Goal: Information Seeking & Learning: Learn about a topic

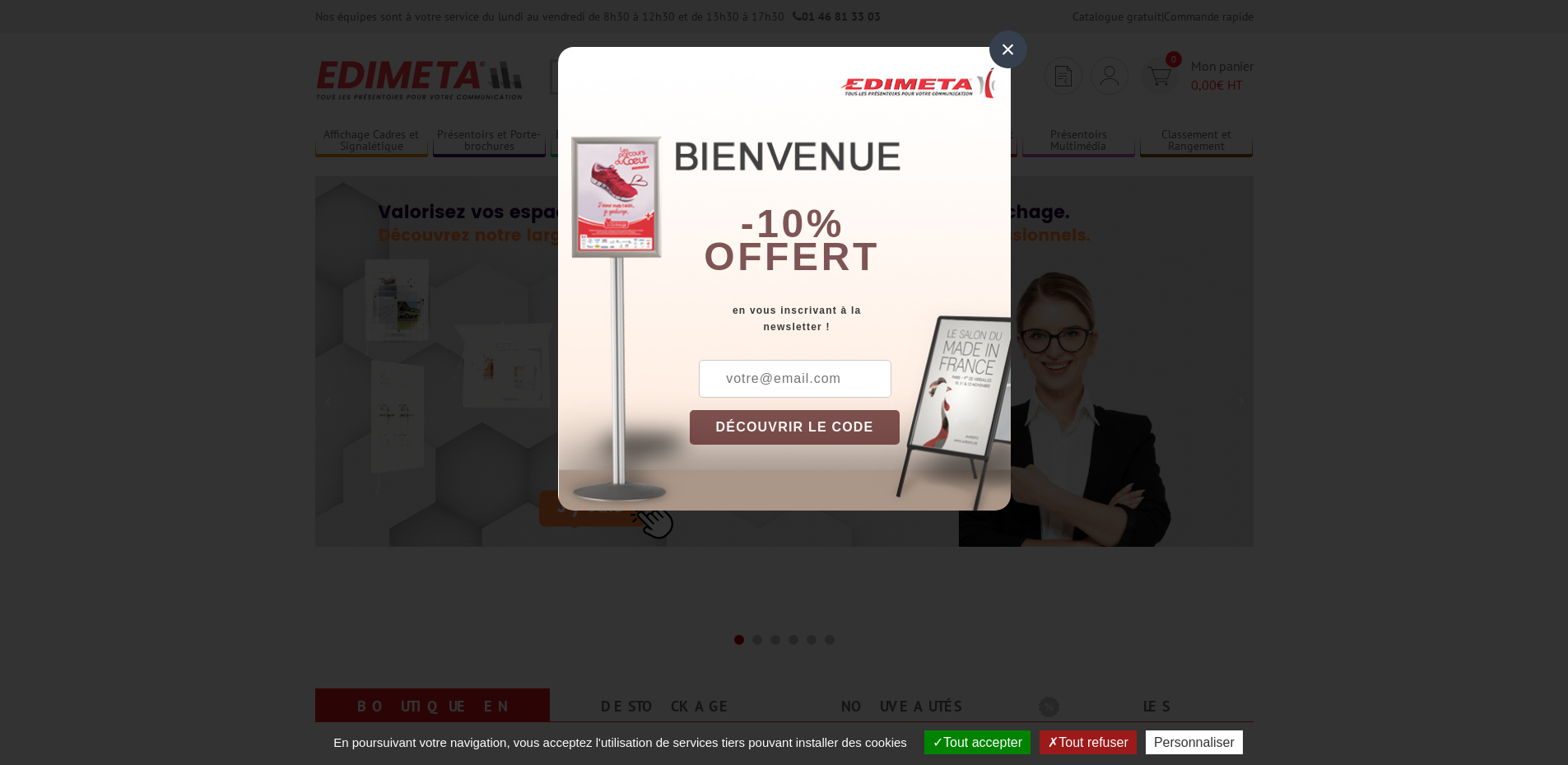
click at [1001, 50] on div "×" at bounding box center [1008, 49] width 38 height 38
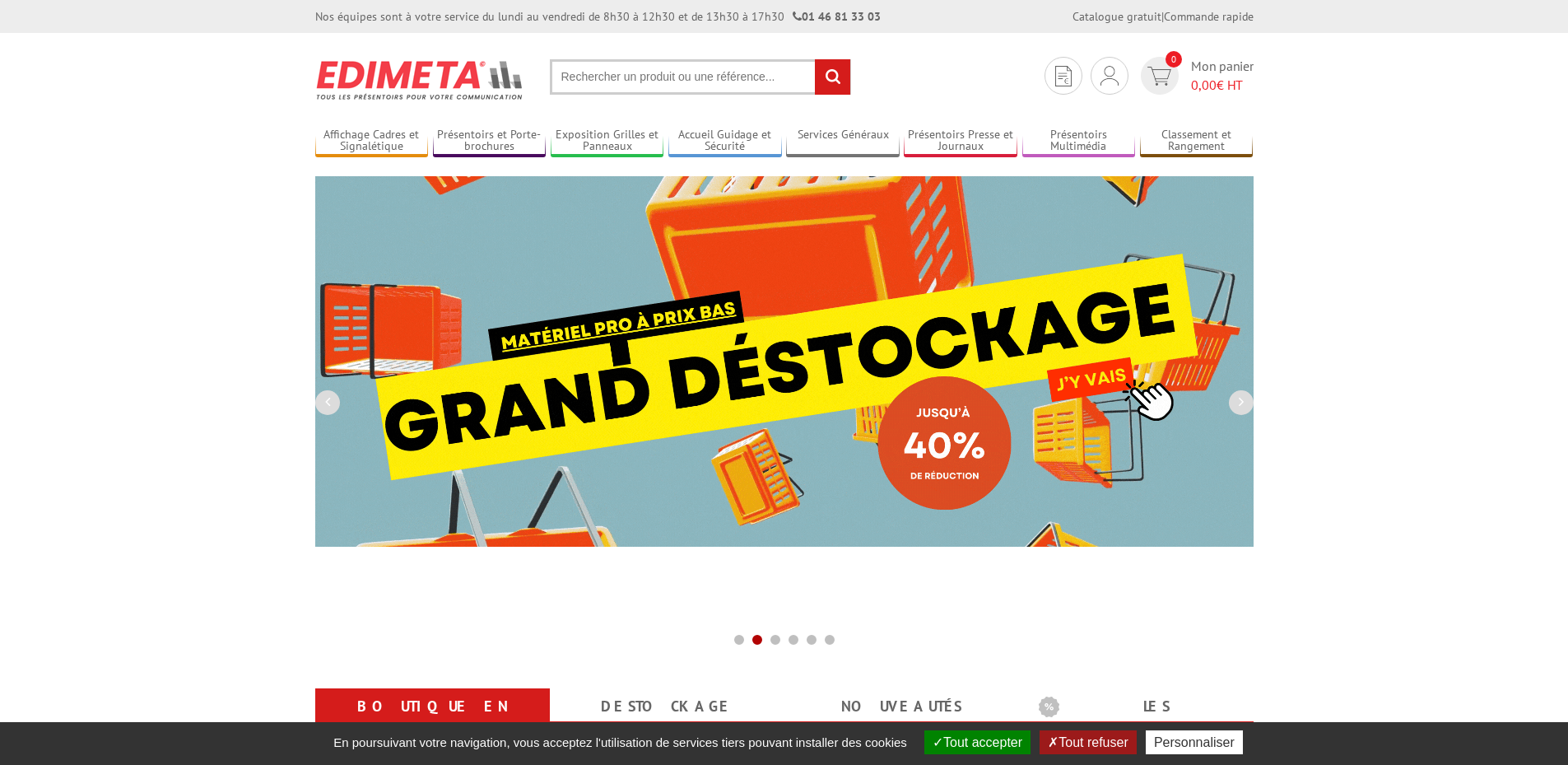
click at [737, 75] on input "text" at bounding box center [699, 76] width 301 height 35
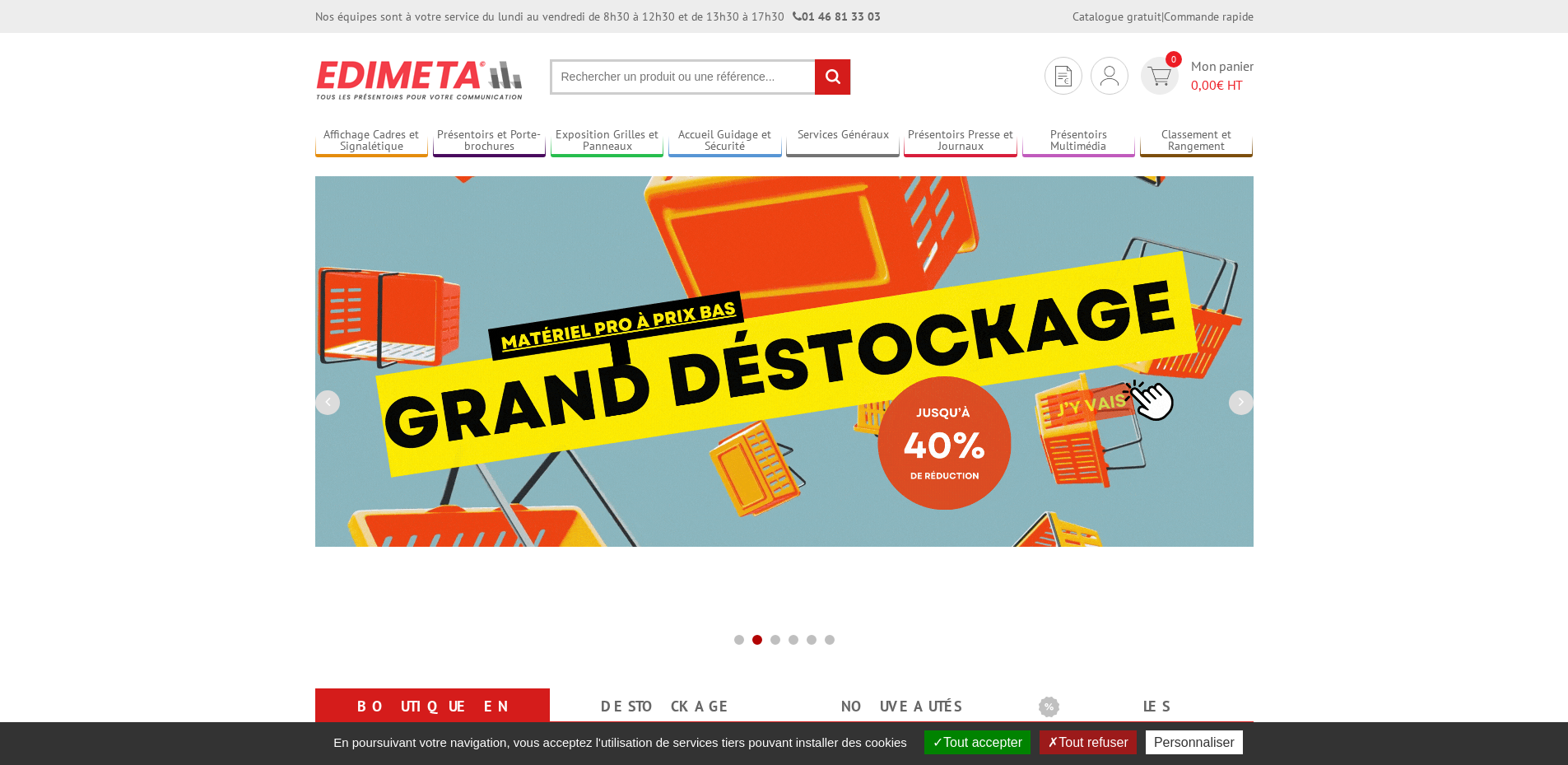
click at [665, 85] on input "text" at bounding box center [699, 76] width 301 height 35
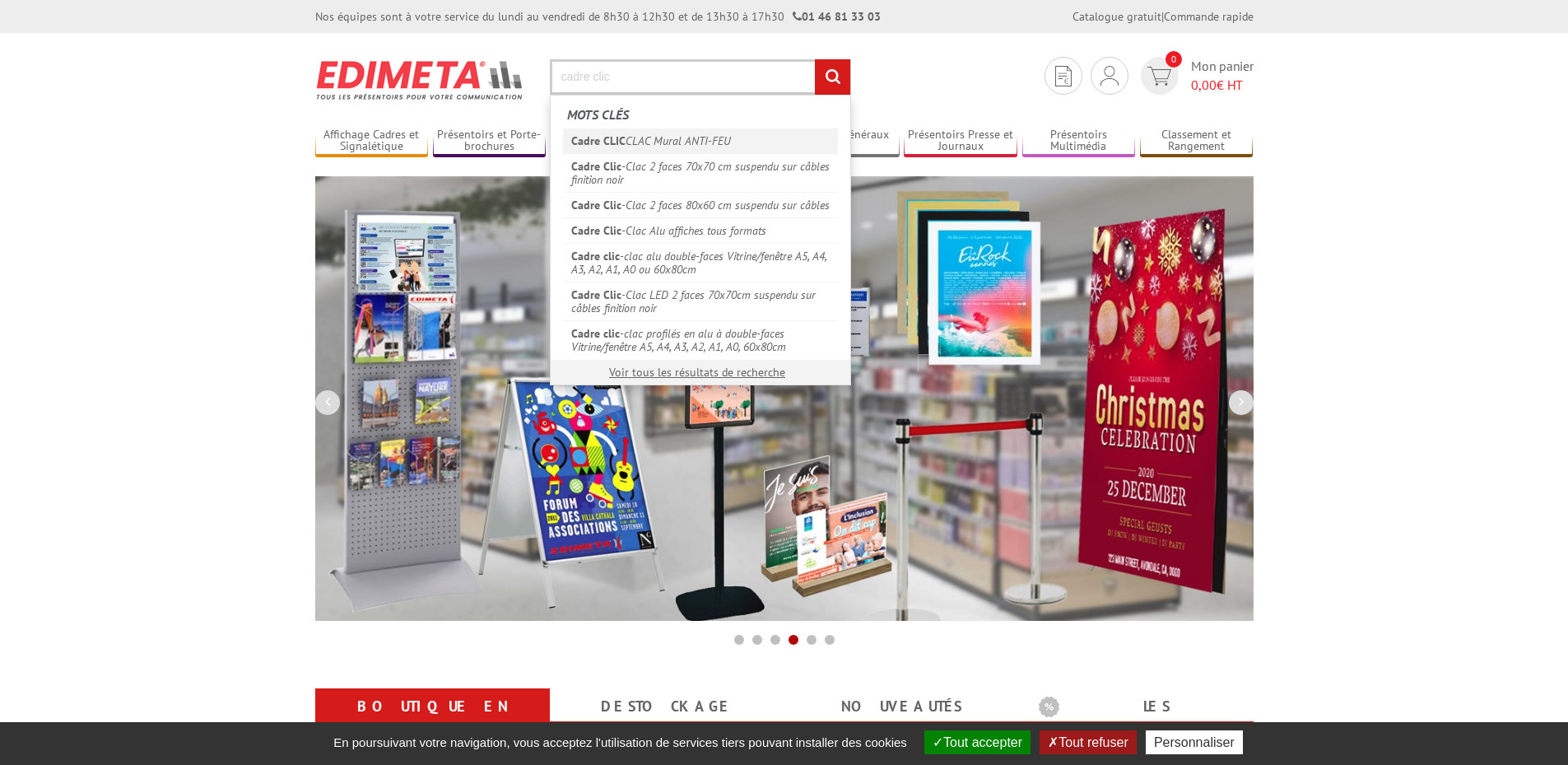
type input "cadre clic"
click at [671, 138] on link "Cadre CLIC CLAC Mural ANTI-FEU" at bounding box center [700, 141] width 275 height 25
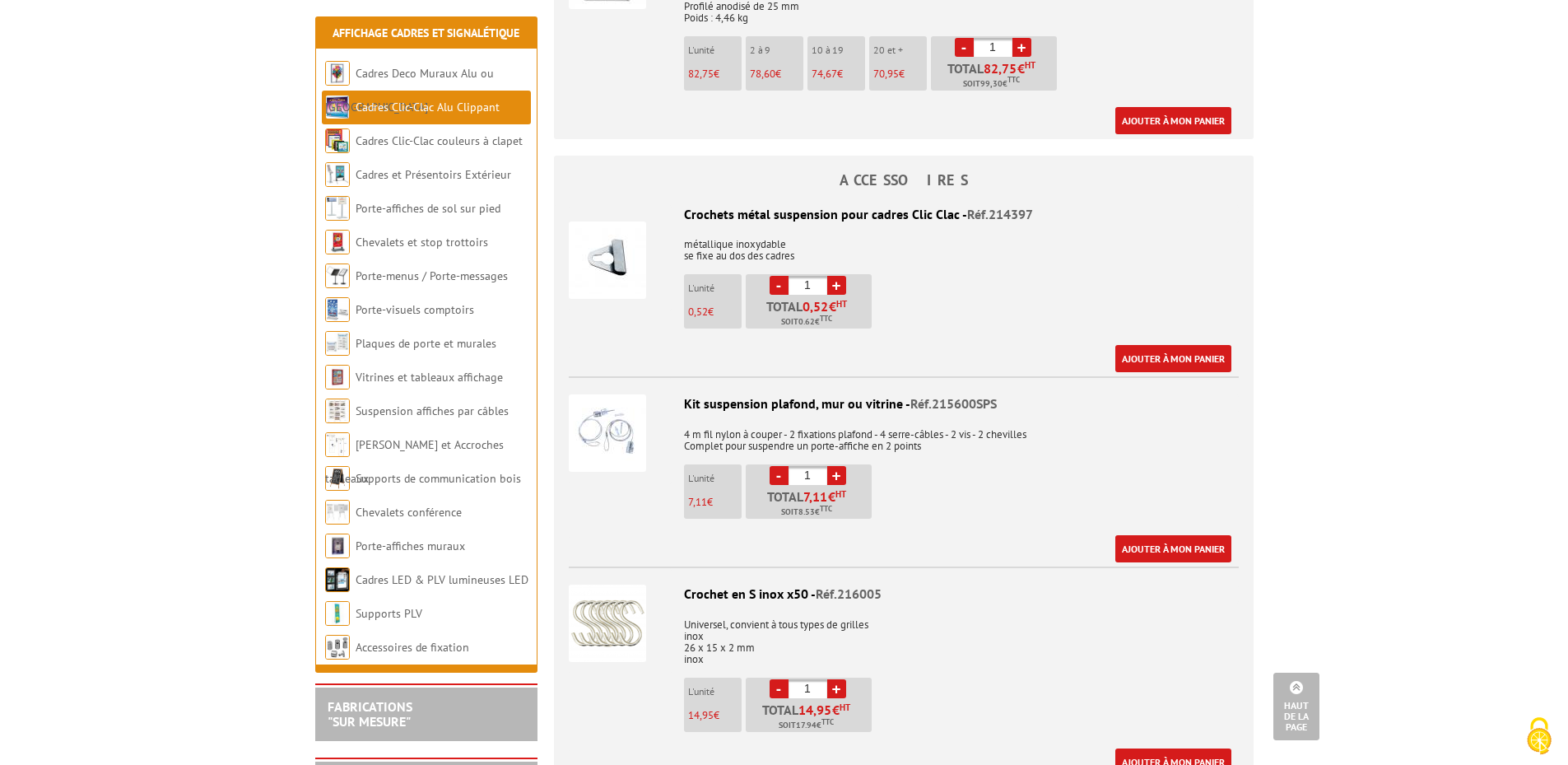
scroll to position [2058, 0]
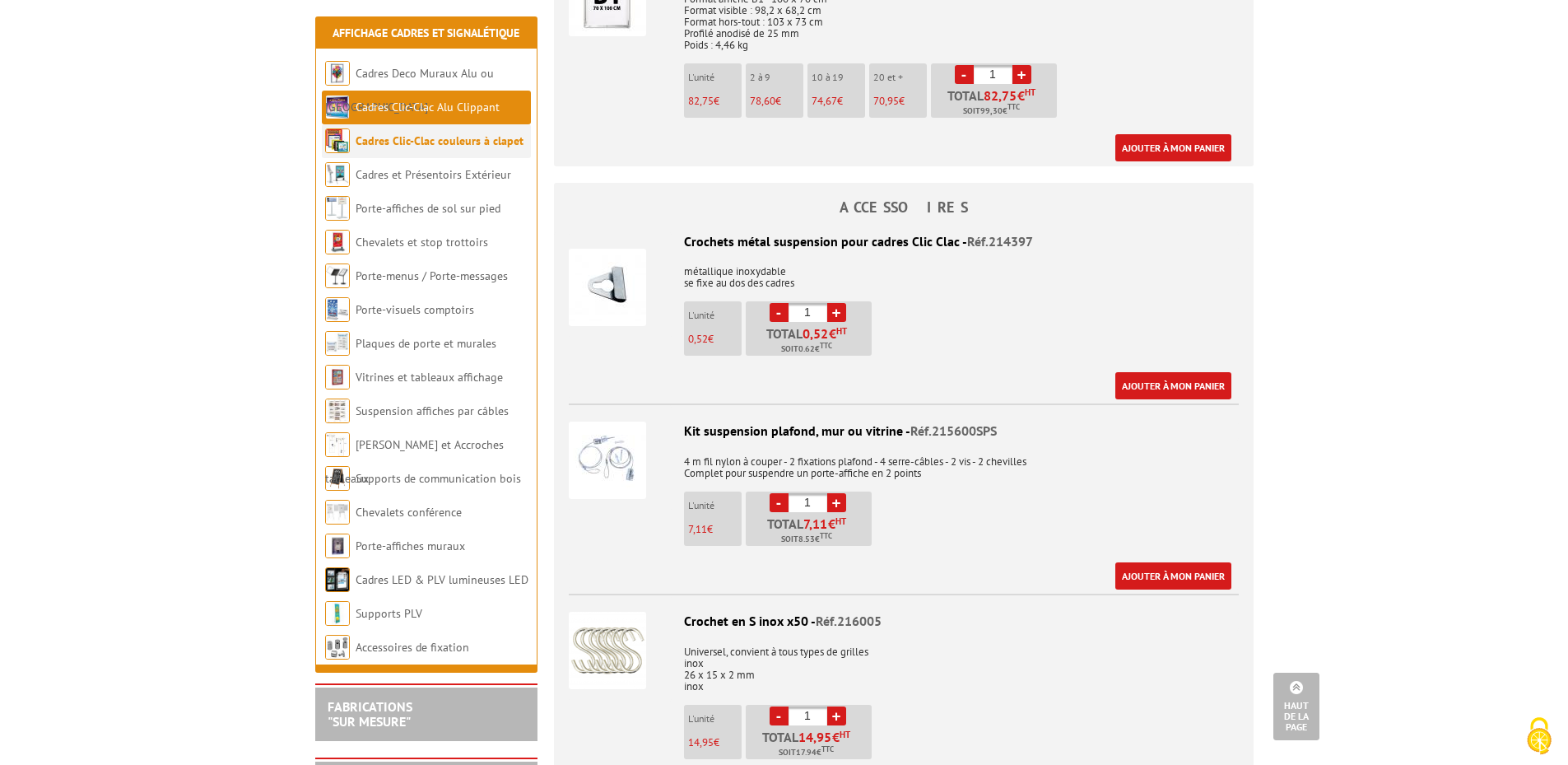
click at [469, 133] on li "Cadres Clic-Clac couleurs à clapet" at bounding box center [426, 141] width 209 height 34
click at [460, 140] on link "Cadres Clic-Clac couleurs à clapet" at bounding box center [439, 141] width 167 height 15
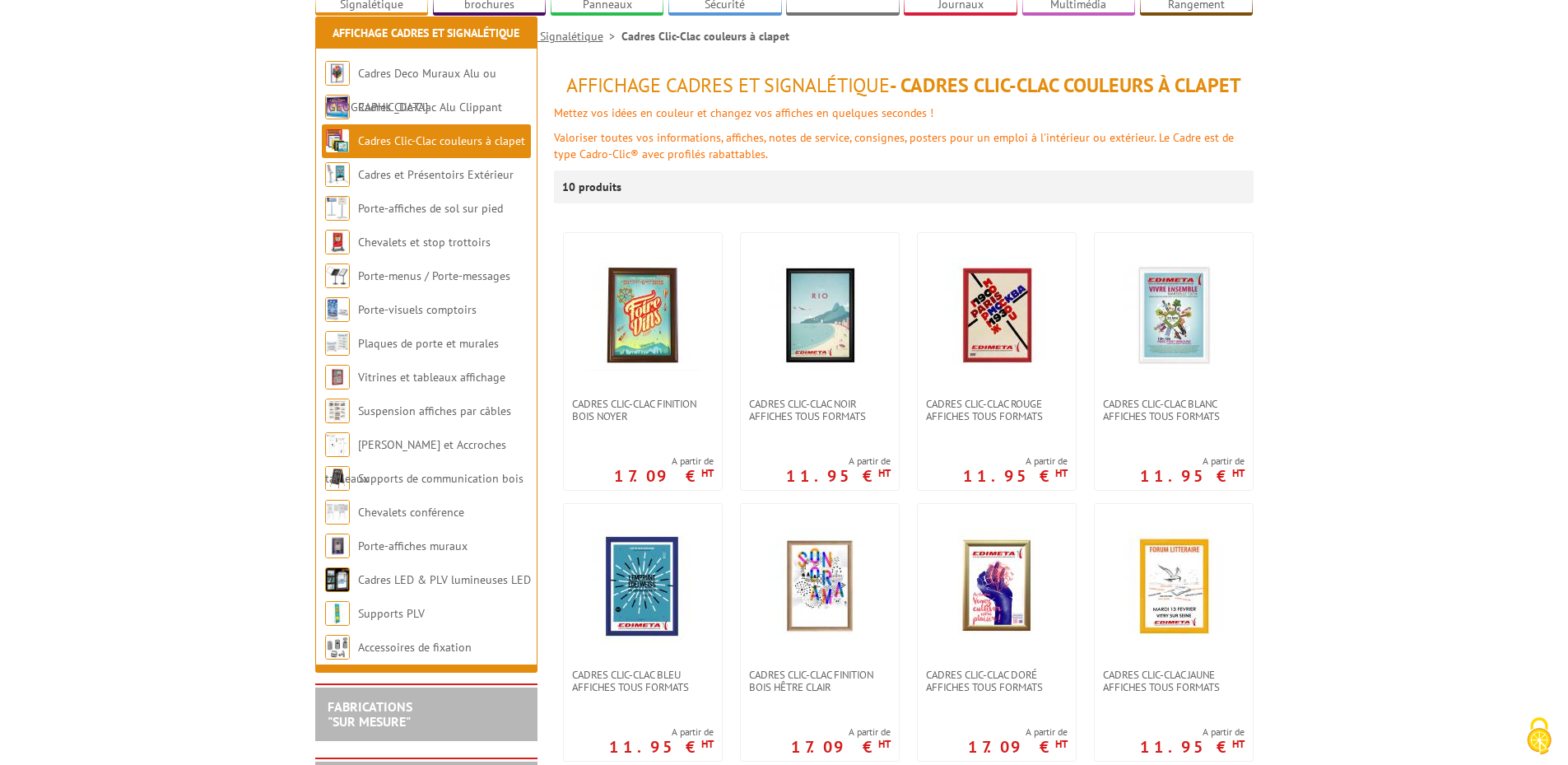
scroll to position [247, 0]
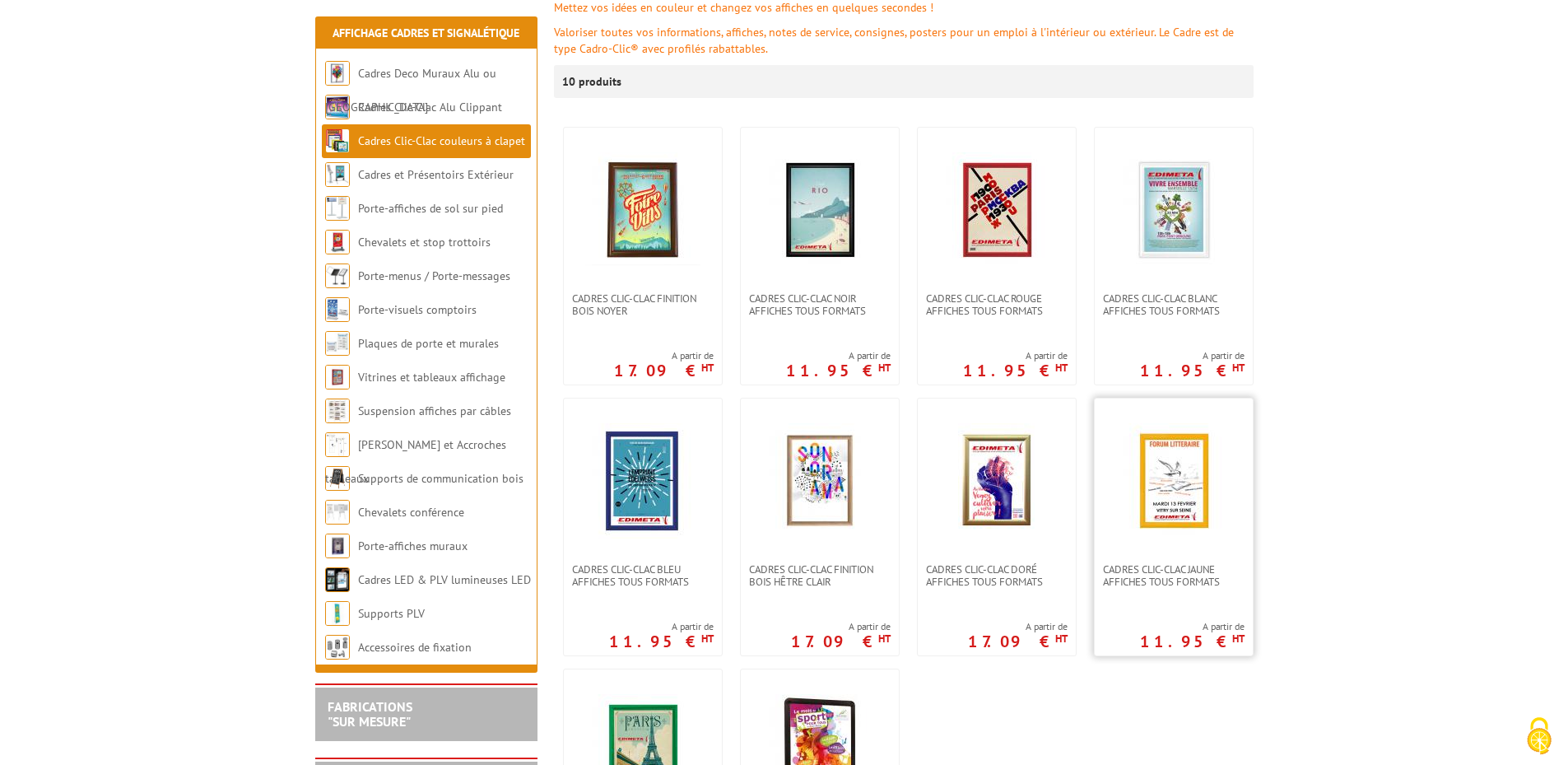
click at [1191, 504] on img at bounding box center [1173, 481] width 115 height 115
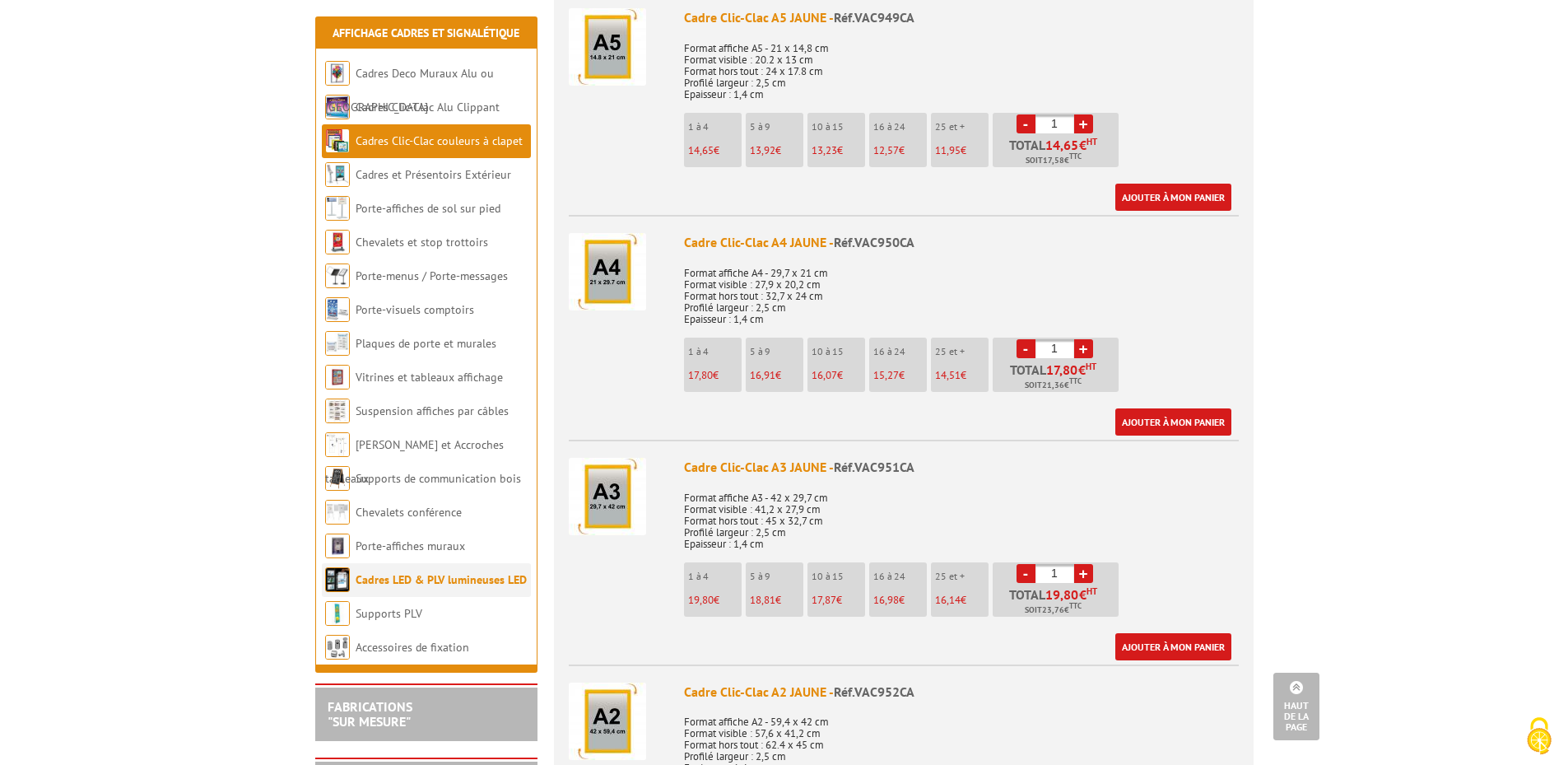
scroll to position [658, 0]
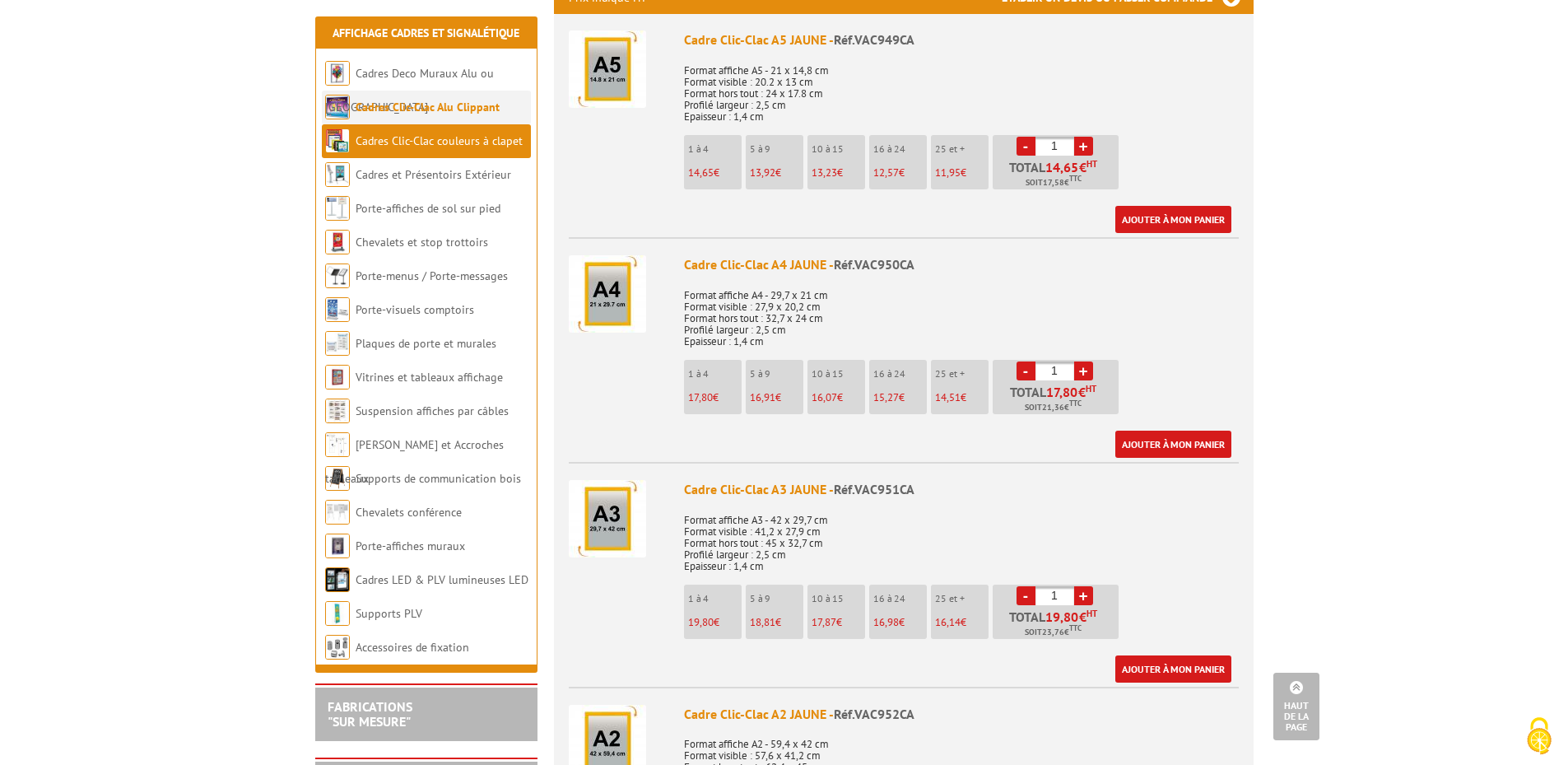
click at [419, 107] on link "Cadres Clic-Clac Alu Clippant" at bounding box center [427, 107] width 144 height 15
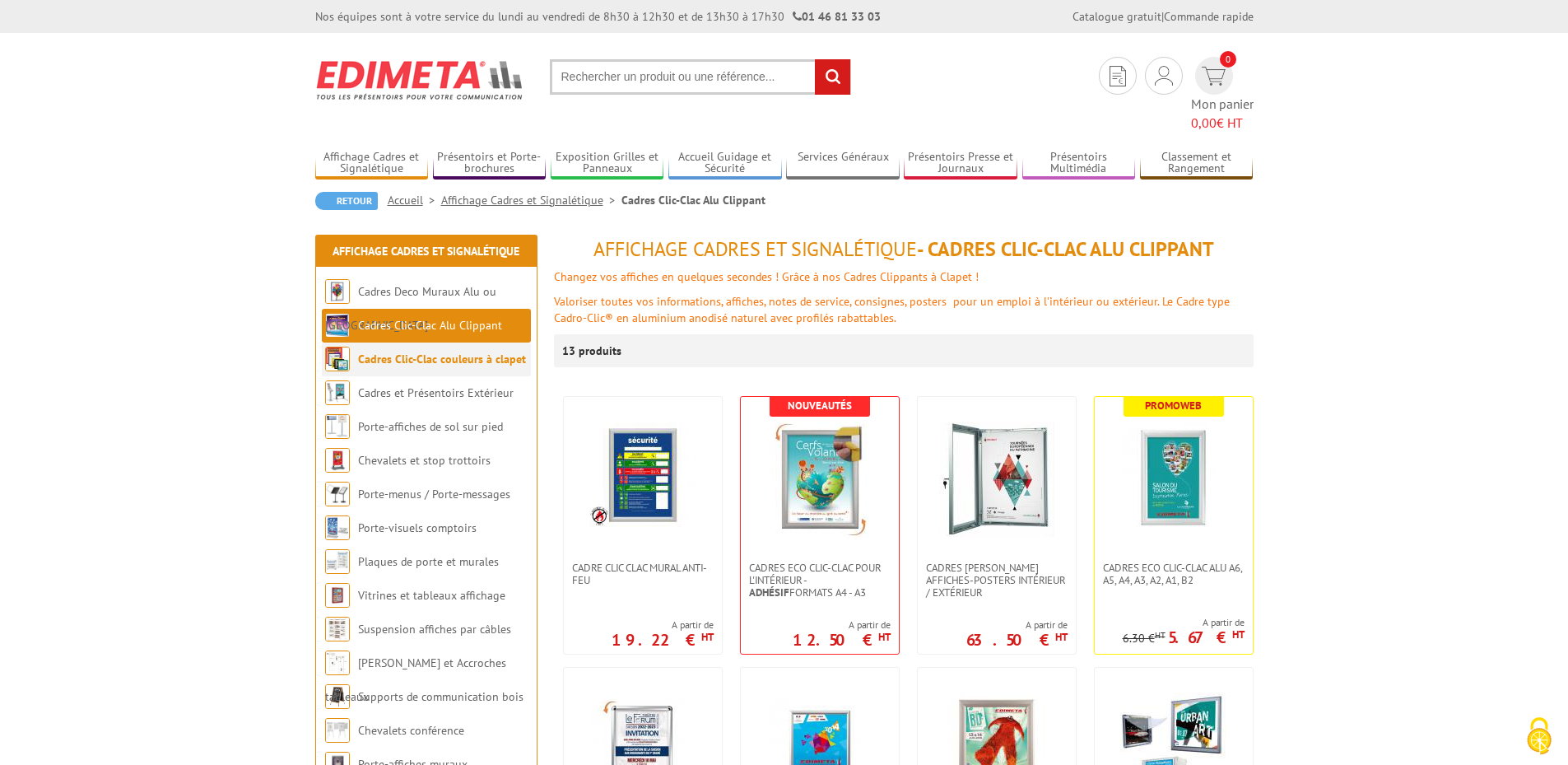
click at [463, 352] on link "Cadres Clic-Clac couleurs à clapet" at bounding box center [442, 359] width 167 height 15
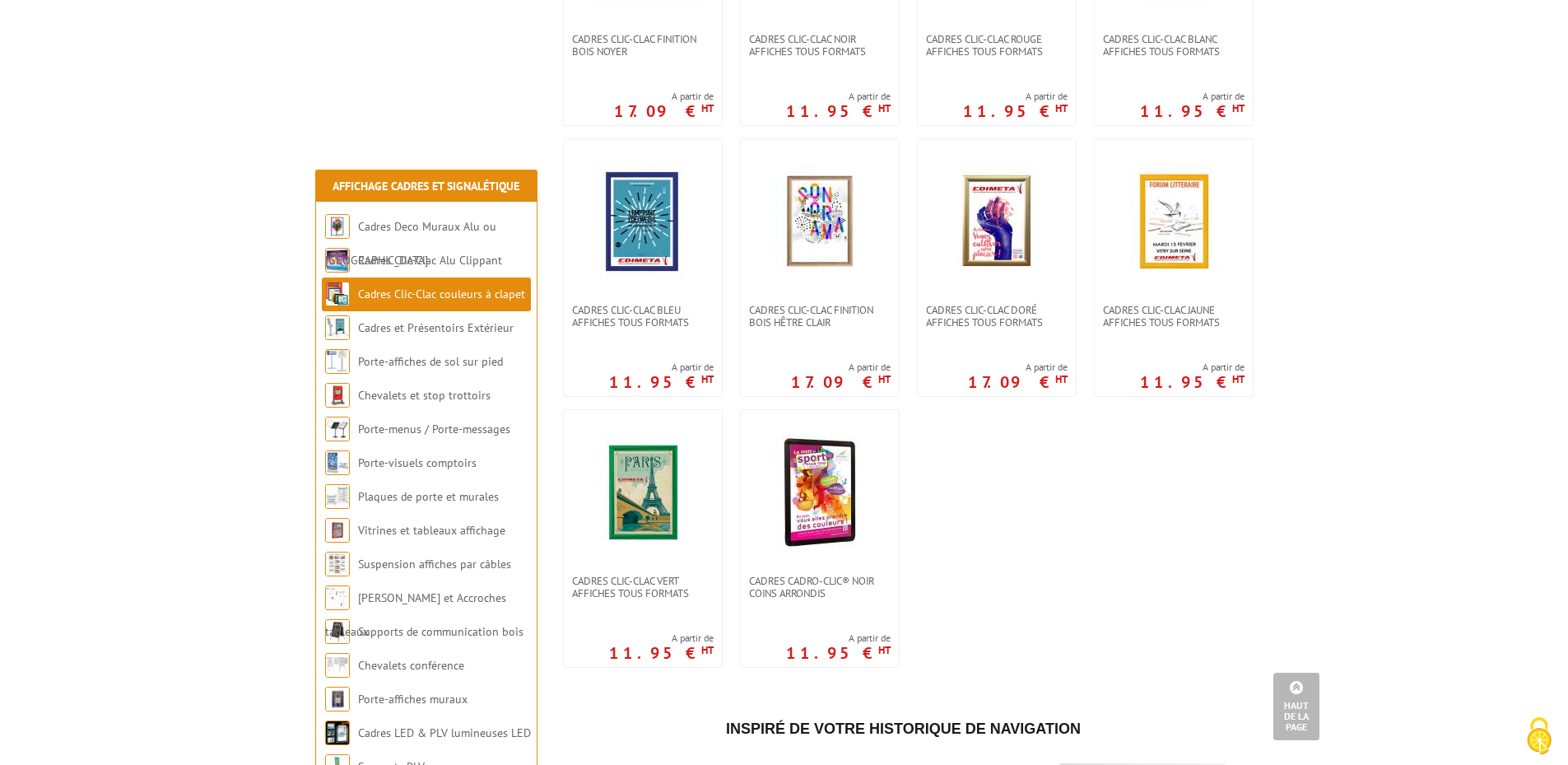
scroll to position [330, 0]
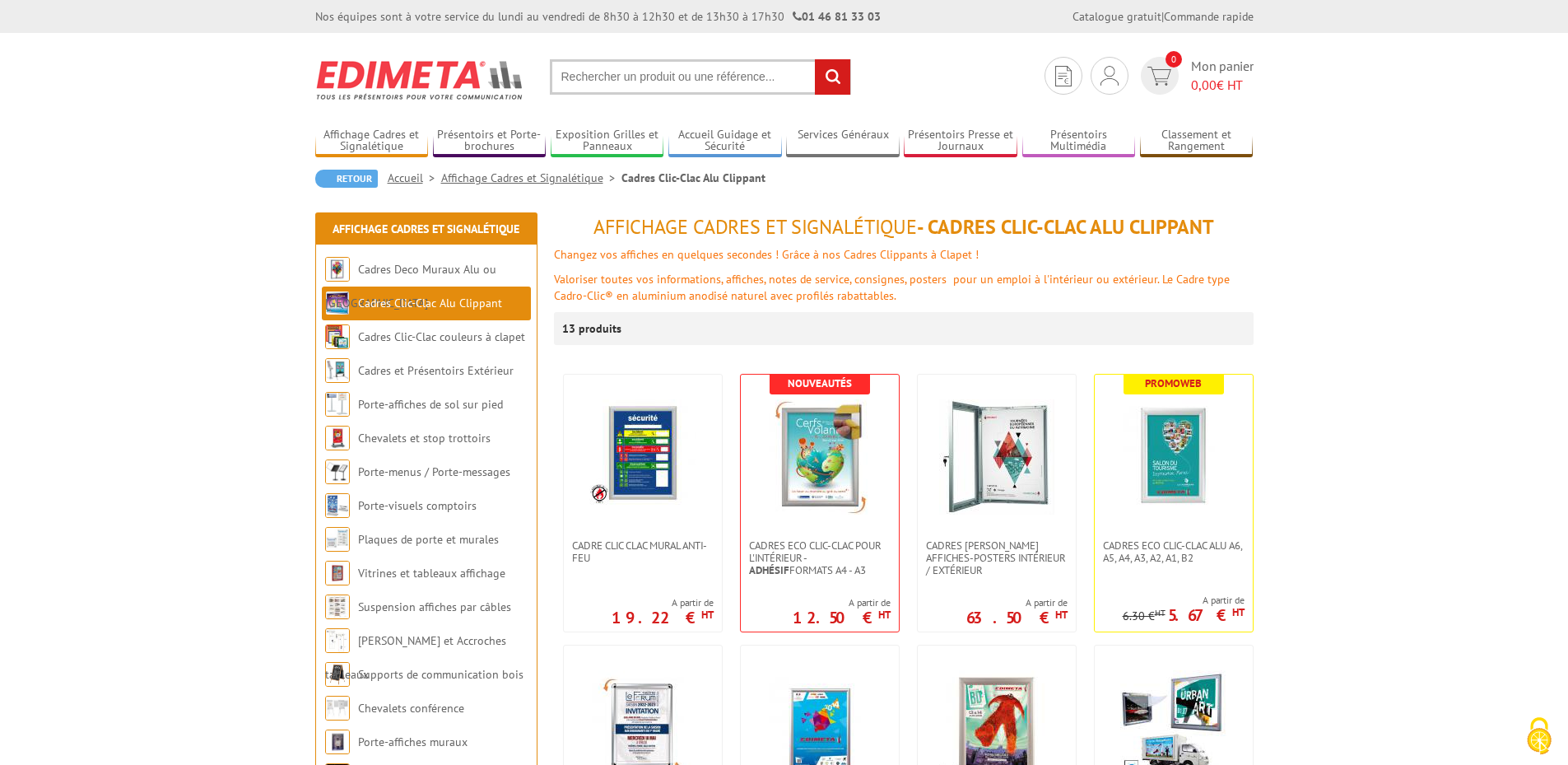
drag, startPoint x: 936, startPoint y: 226, endPoint x: 1096, endPoint y: 226, distance: 160.0
click at [1096, 226] on h1 "Affichage Cadres et Signalétique - Cadres Clic-Clac Alu Clippant" at bounding box center [904, 226] width 699 height 21
copy h1 "Cadres Clic-Clac"
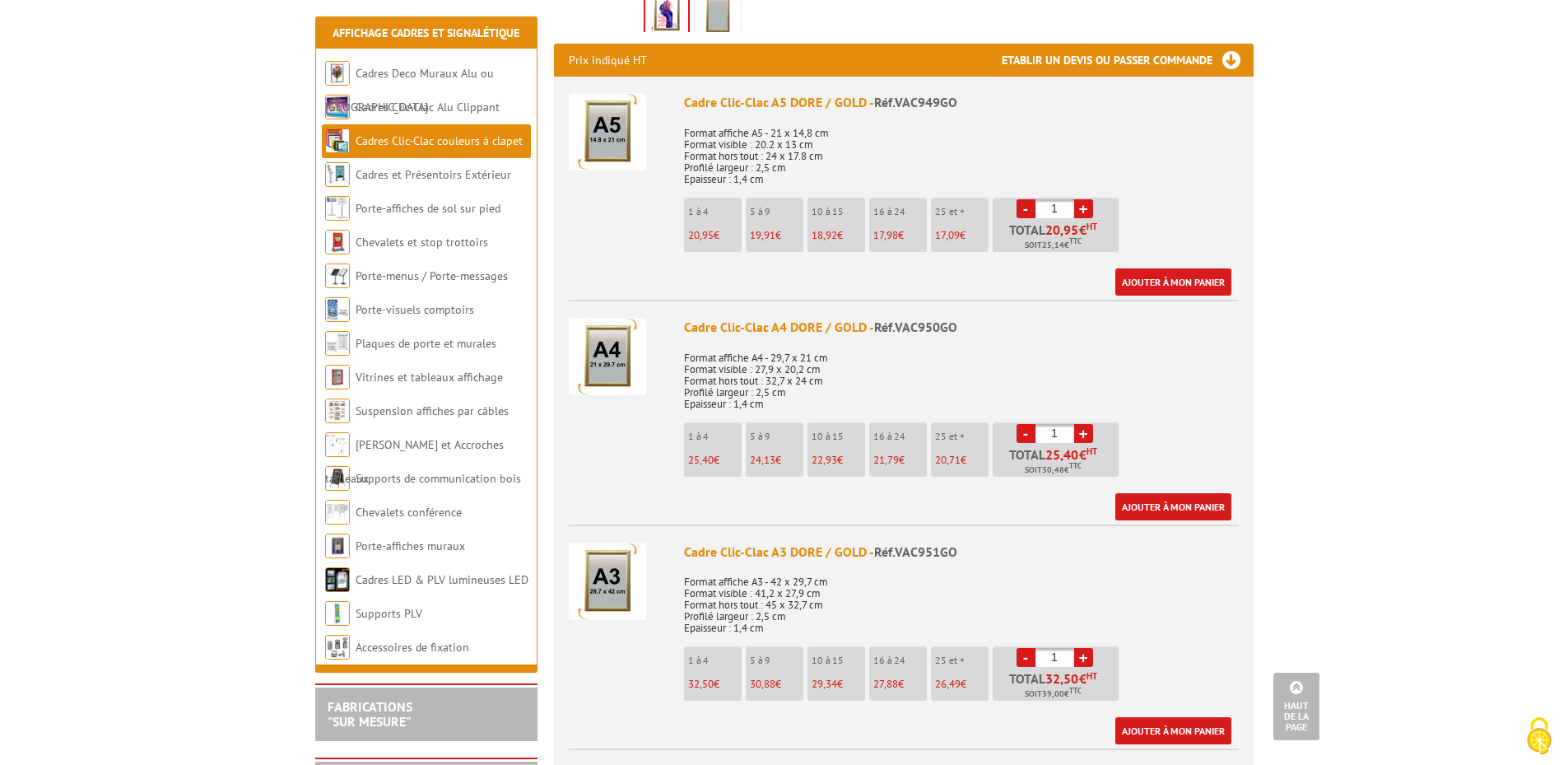
scroll to position [494, 0]
